Goal: Information Seeking & Learning: Find specific fact

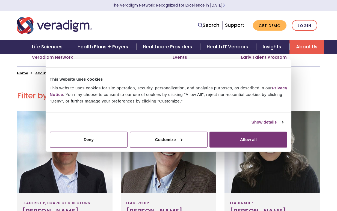
scroll to position [161, 0]
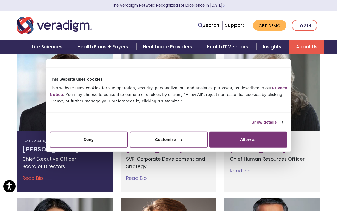
click at [111, 185] on div "Leadership, Board of Directors [PERSON_NAME] Chief Executive Officer Board of D…" at bounding box center [64, 161] width 95 height 60
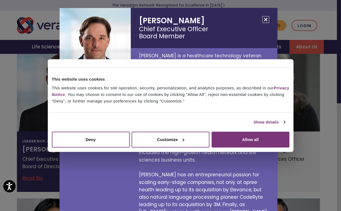
click at [262, 20] on button "Close" at bounding box center [265, 19] width 7 height 7
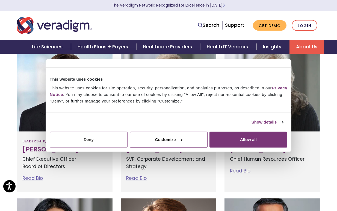
click at [96, 141] on button "Deny" at bounding box center [89, 139] width 78 height 16
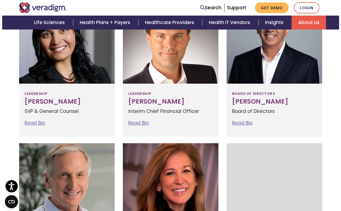
scroll to position [335, 0]
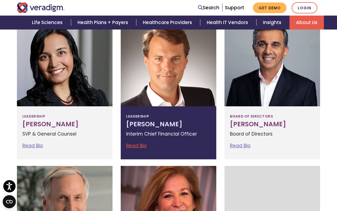
drag, startPoint x: 126, startPoint y: 148, endPoint x: 188, endPoint y: 144, distance: 62.0
click at [188, 144] on div "Leadership [PERSON_NAME] Interim Chief Financial Officer Read Bio [PERSON_NAME]…" at bounding box center [168, 132] width 95 height 53
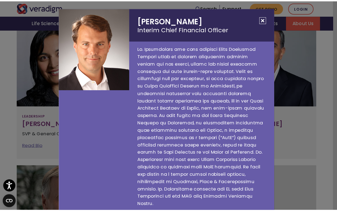
scroll to position [2, 0]
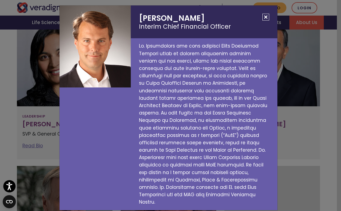
click at [262, 20] on button "Close" at bounding box center [265, 17] width 7 height 7
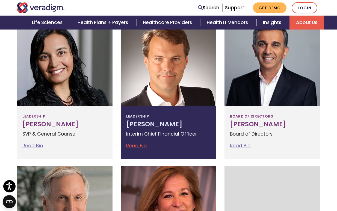
copy h3 "[PERSON_NAME]"
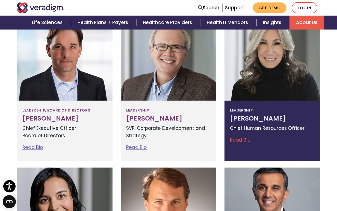
scroll to position [191, 0]
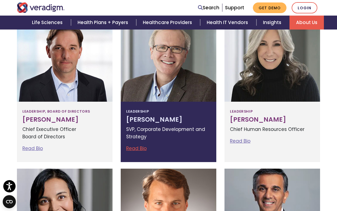
click at [168, 123] on h3 "[PERSON_NAME]" at bounding box center [168, 120] width 85 height 8
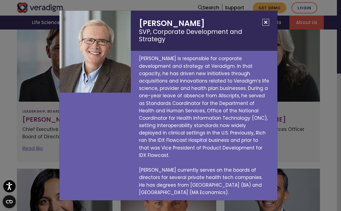
drag, startPoint x: 140, startPoint y: 24, endPoint x: 214, endPoint y: 25, distance: 74.5
click at [214, 25] on h2 "[PERSON_NAME] SVP, Corporate Development and Strategy" at bounding box center [204, 31] width 146 height 40
copy h2 "[PERSON_NAME]"
click at [26, 34] on div "[PERSON_NAME] SVP, Corporate Development and Strategy [PERSON_NAME] is responsi…" at bounding box center [170, 105] width 341 height 211
